Goal: Task Accomplishment & Management: Manage account settings

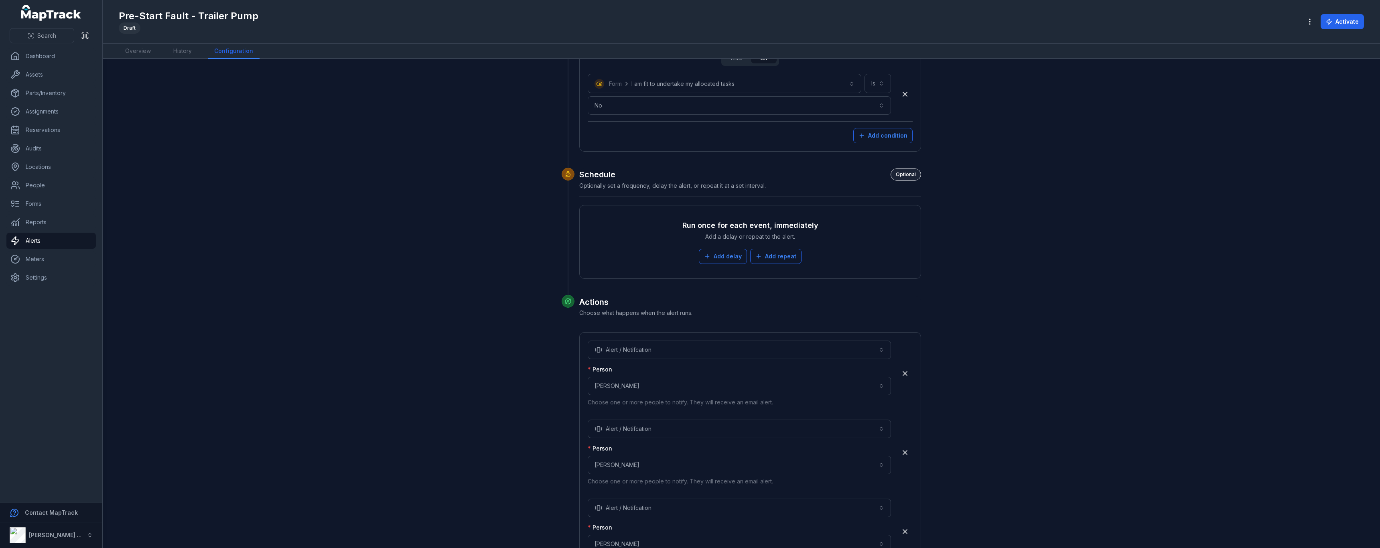
scroll to position [2865, 0]
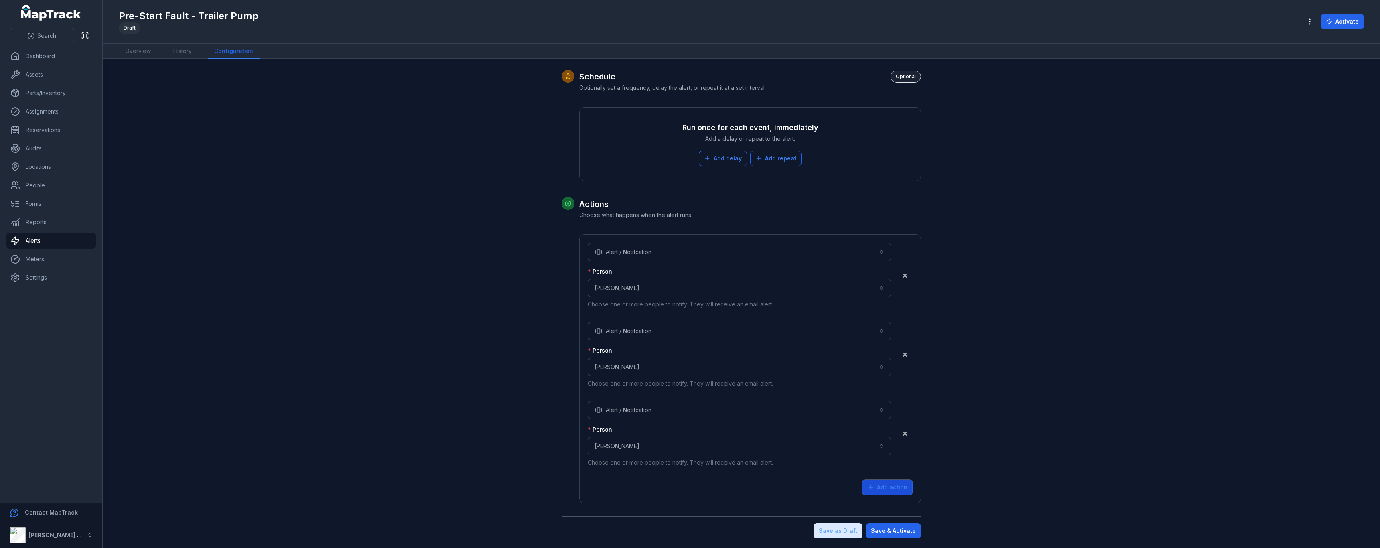
click at [899, 486] on button "Add action" at bounding box center [887, 487] width 51 height 15
click at [740, 493] on button "Choose an action" at bounding box center [739, 489] width 303 height 18
click at [683, 517] on div "Alert / Notifcation" at bounding box center [736, 510] width 299 height 14
click at [658, 513] on div "Person Choose a person Choose one or more people to notify. They will receive a…" at bounding box center [739, 525] width 303 height 41
click at [653, 522] on button "Choose a person" at bounding box center [739, 525] width 303 height 18
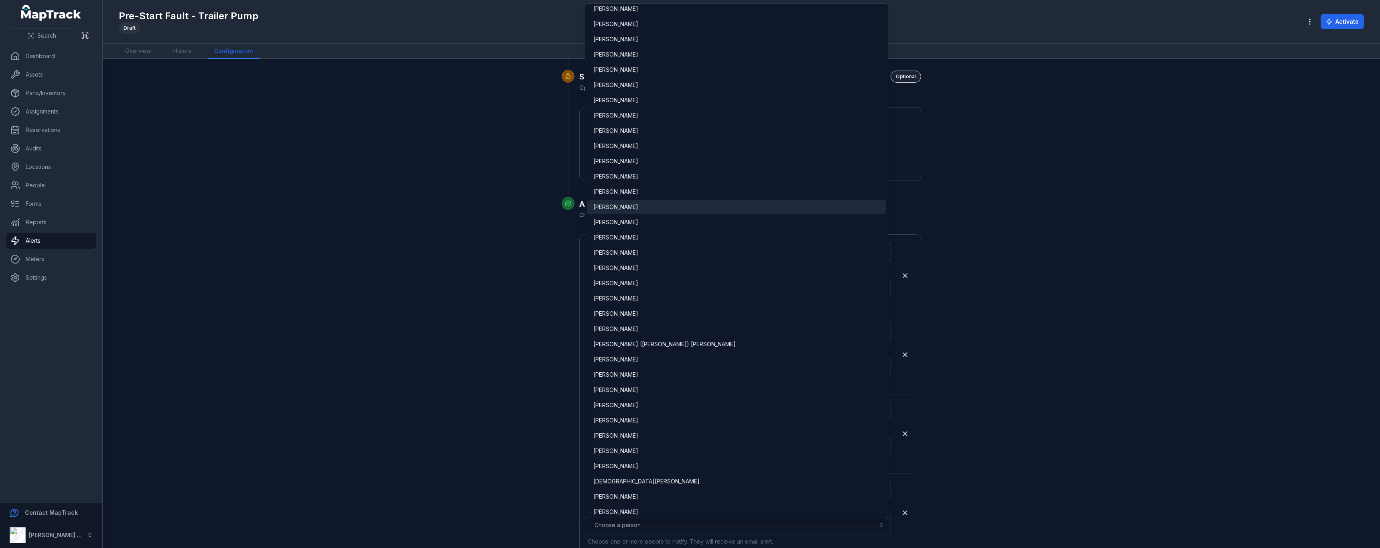
scroll to position [1404, 0]
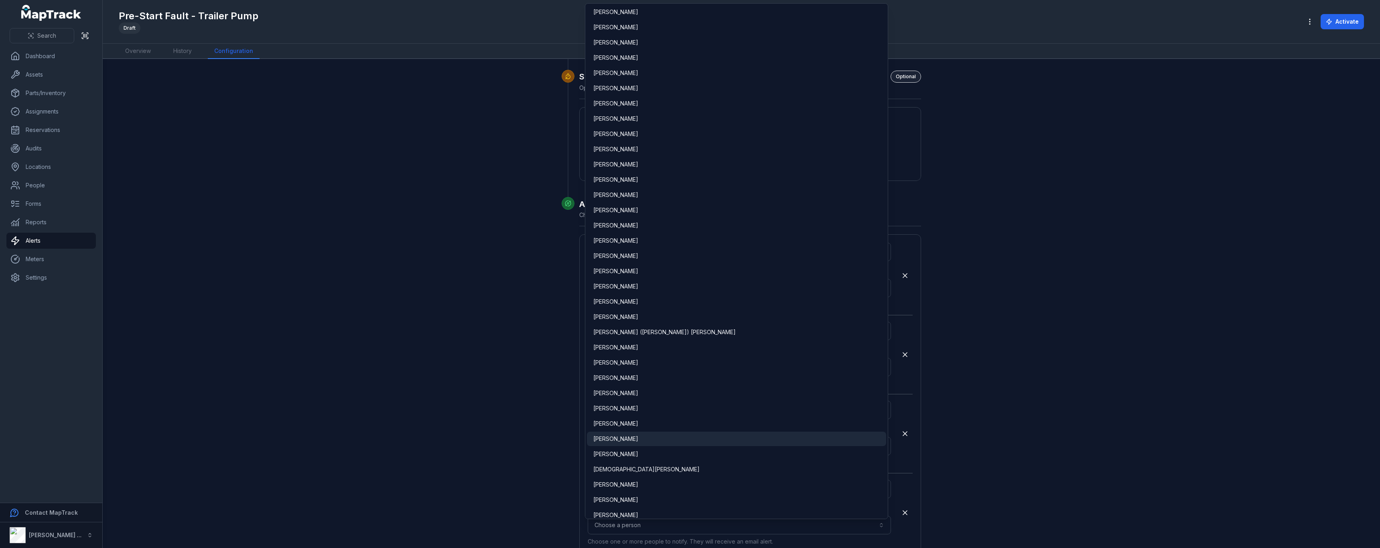
click at [639, 443] on div "[PERSON_NAME]" at bounding box center [736, 439] width 299 height 14
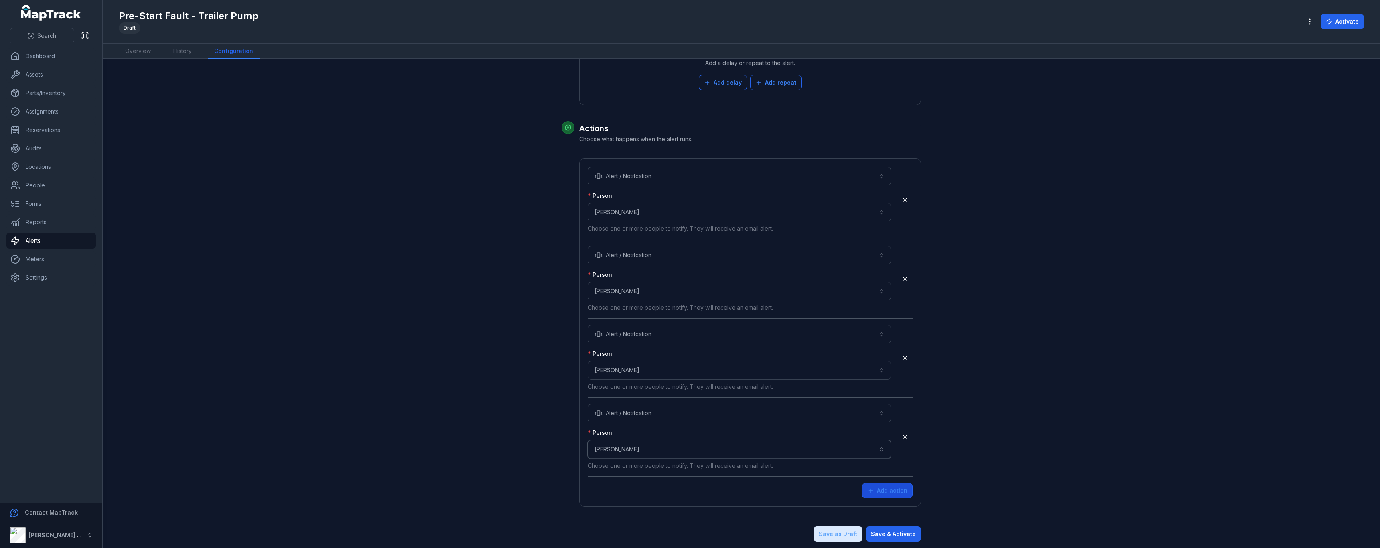
scroll to position [2944, 0]
click at [894, 535] on button "Save & Activate" at bounding box center [892, 530] width 55 height 15
